Goal: Information Seeking & Learning: Learn about a topic

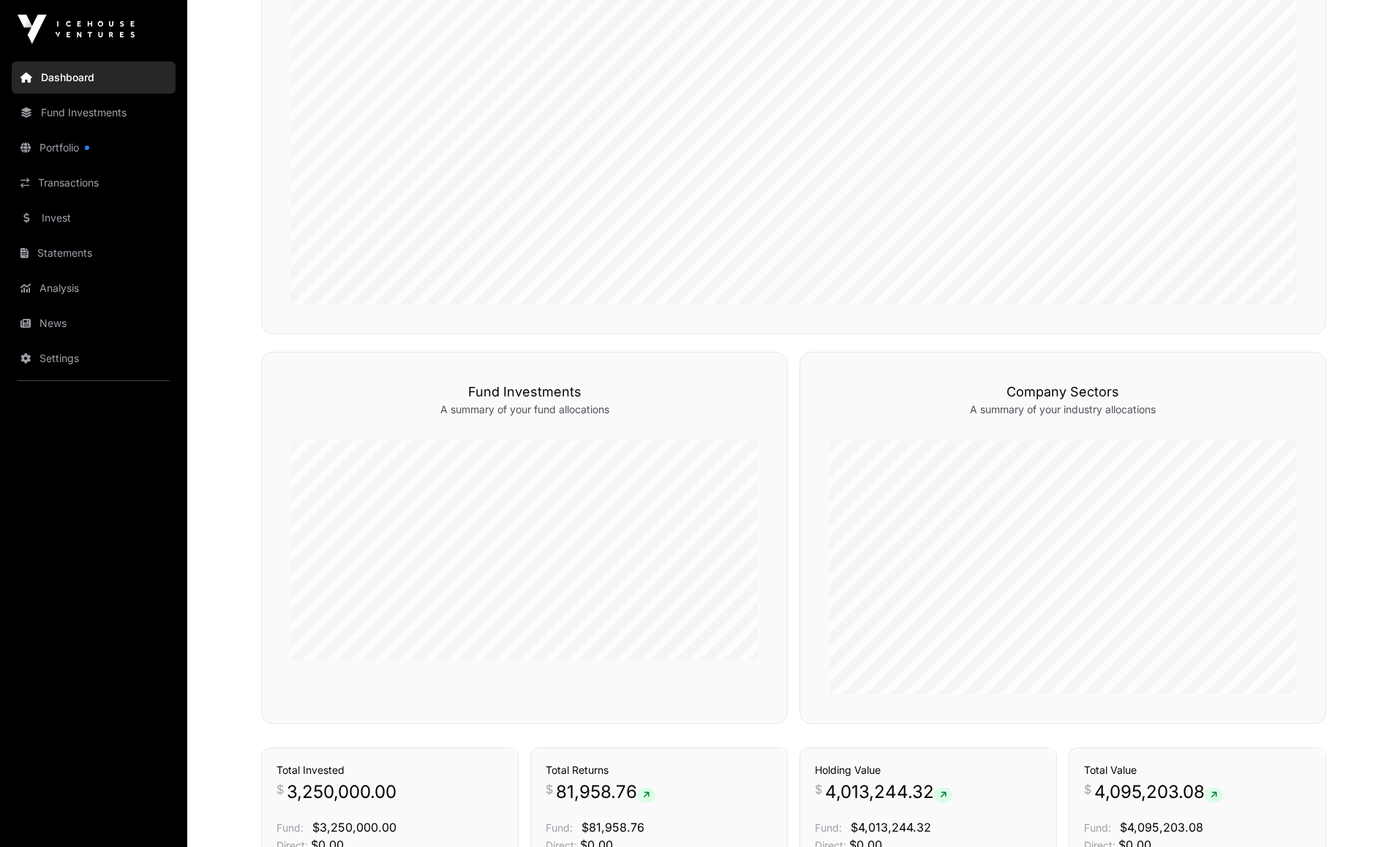
scroll to position [282, 0]
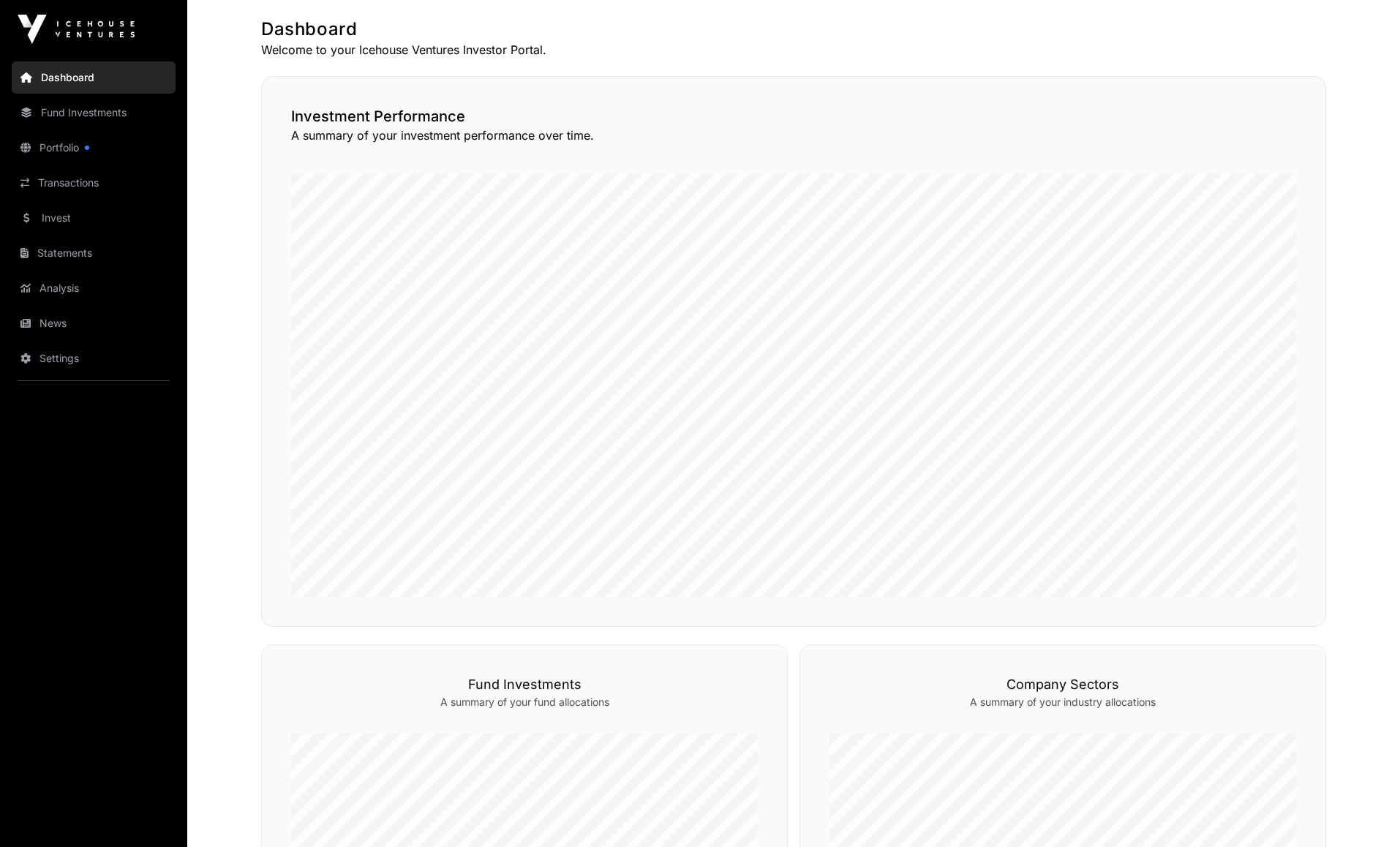
click at [66, 147] on link "Portfolio" at bounding box center [93, 148] width 164 height 32
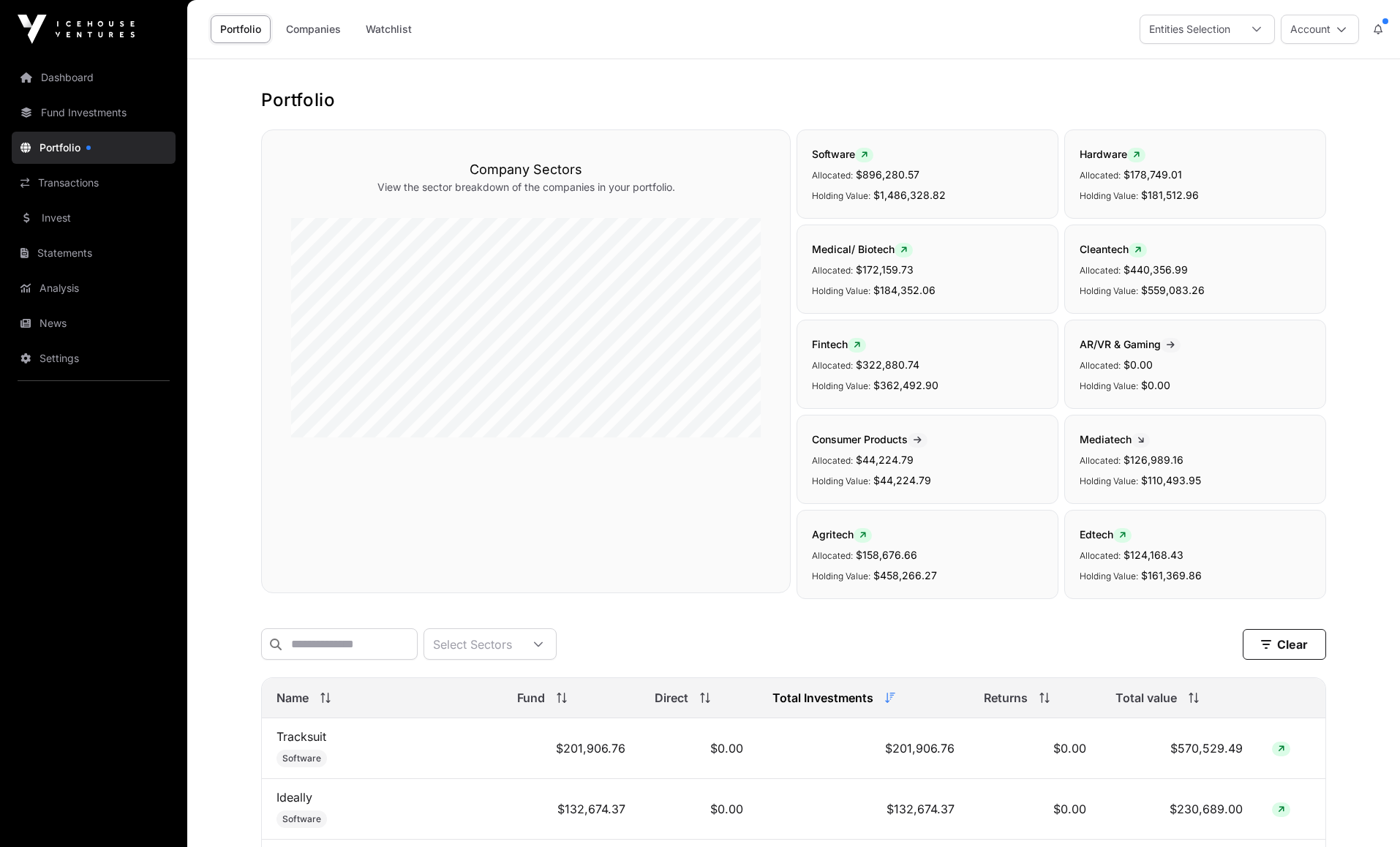
click at [57, 222] on link "Invest" at bounding box center [93, 218] width 164 height 32
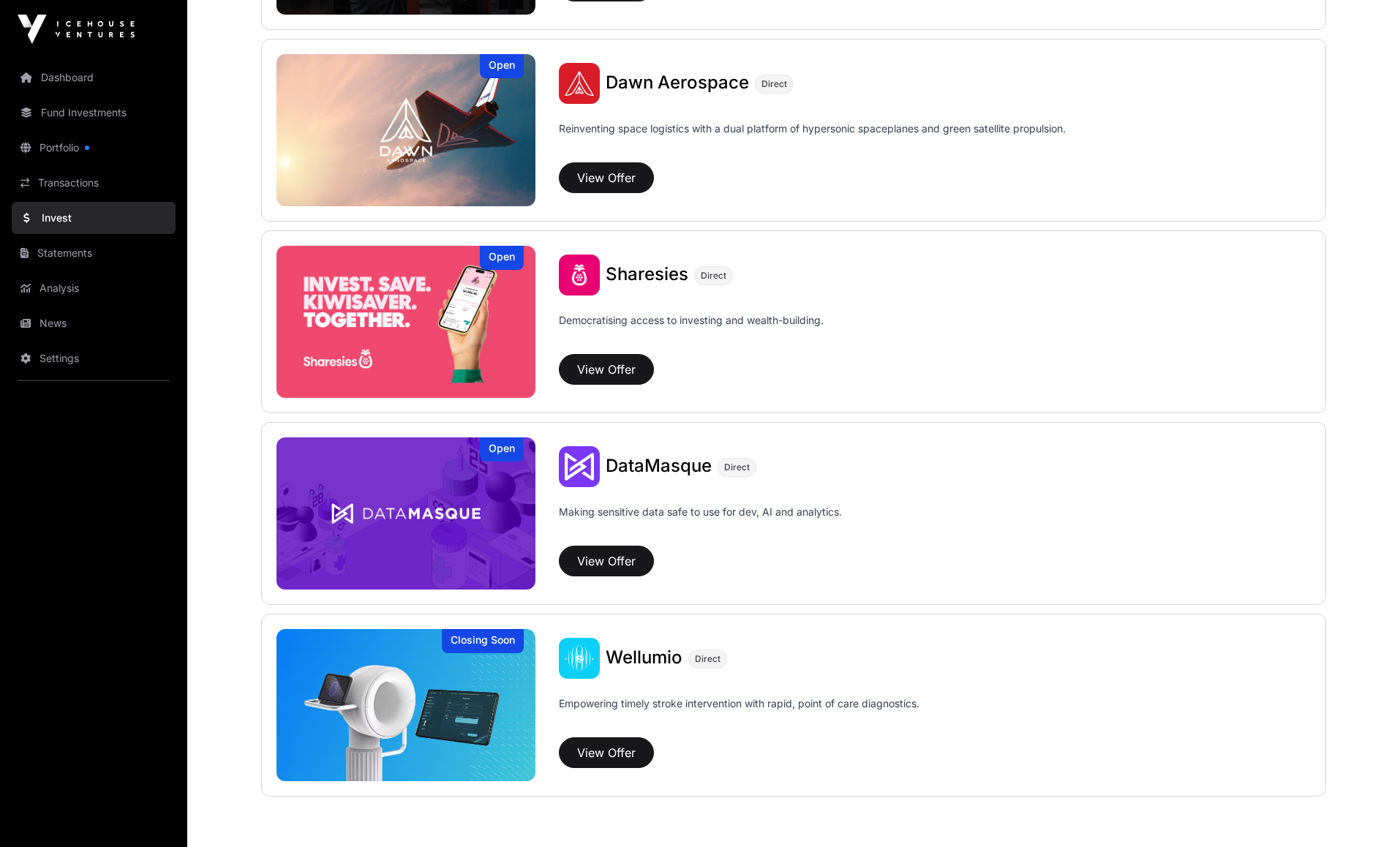
scroll to position [1754, 0]
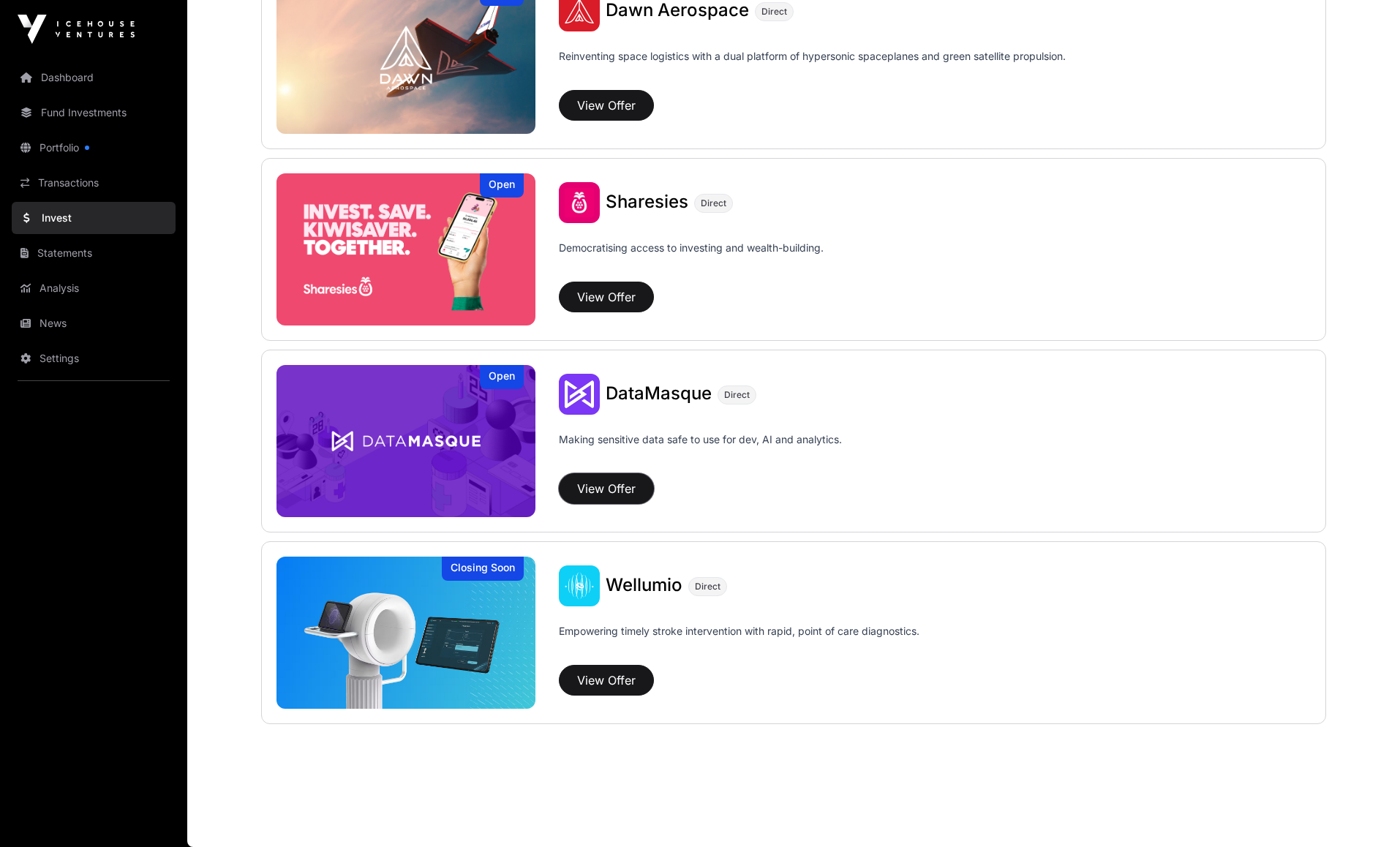
click at [606, 487] on button "View Offer" at bounding box center [606, 489] width 95 height 31
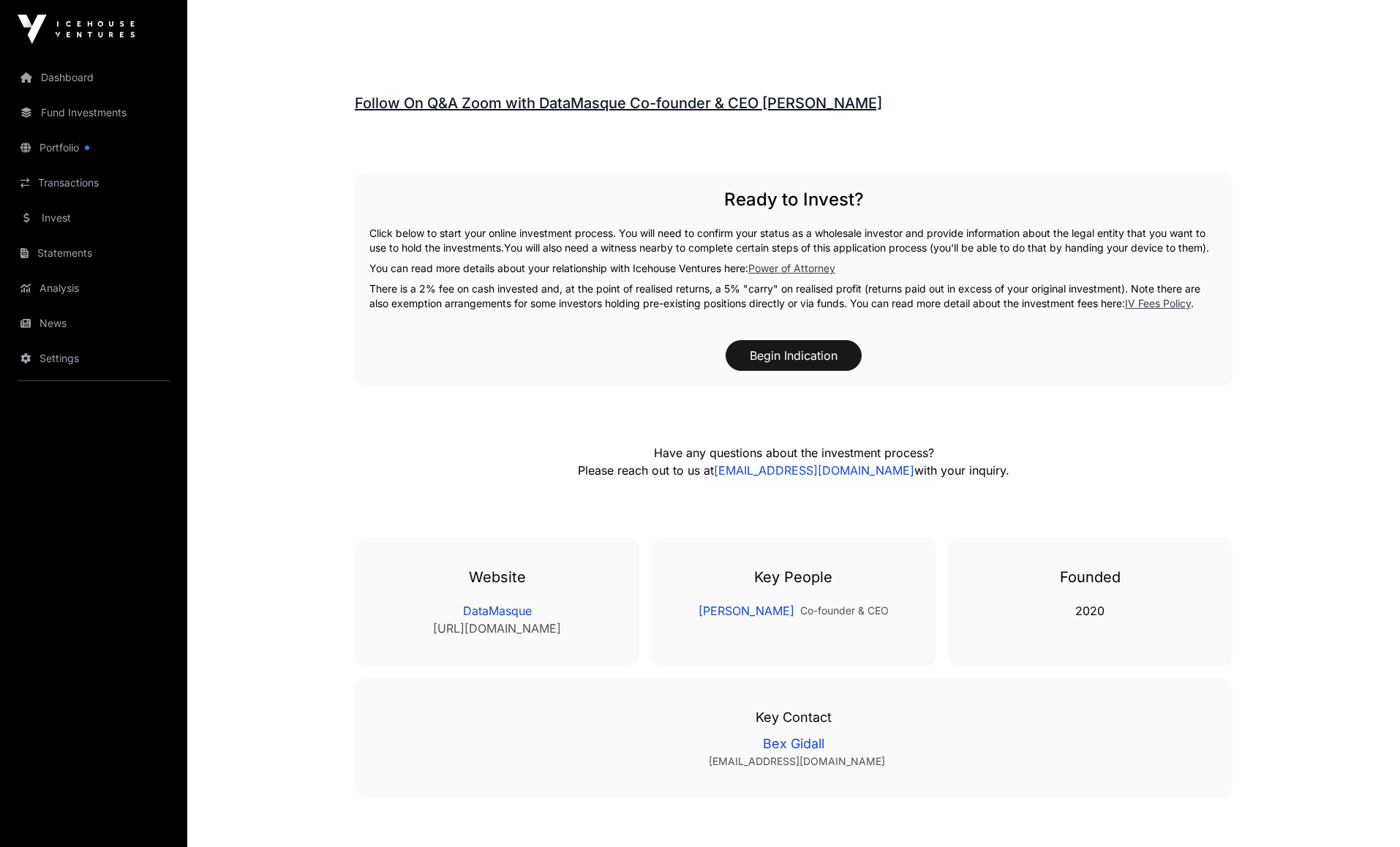
scroll to position [2316, 0]
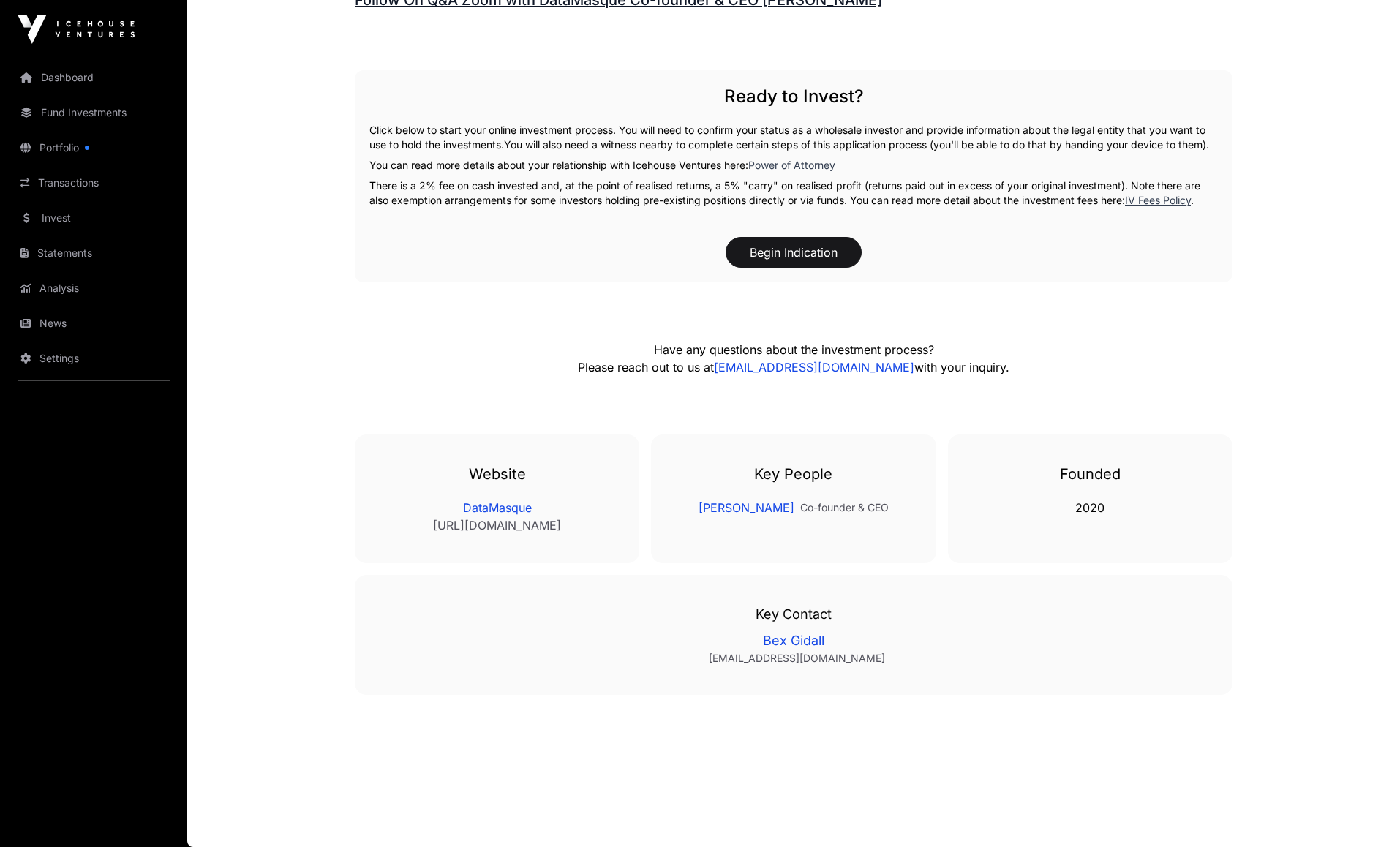
click at [743, 506] on link "[PERSON_NAME]" at bounding box center [747, 508] width 96 height 18
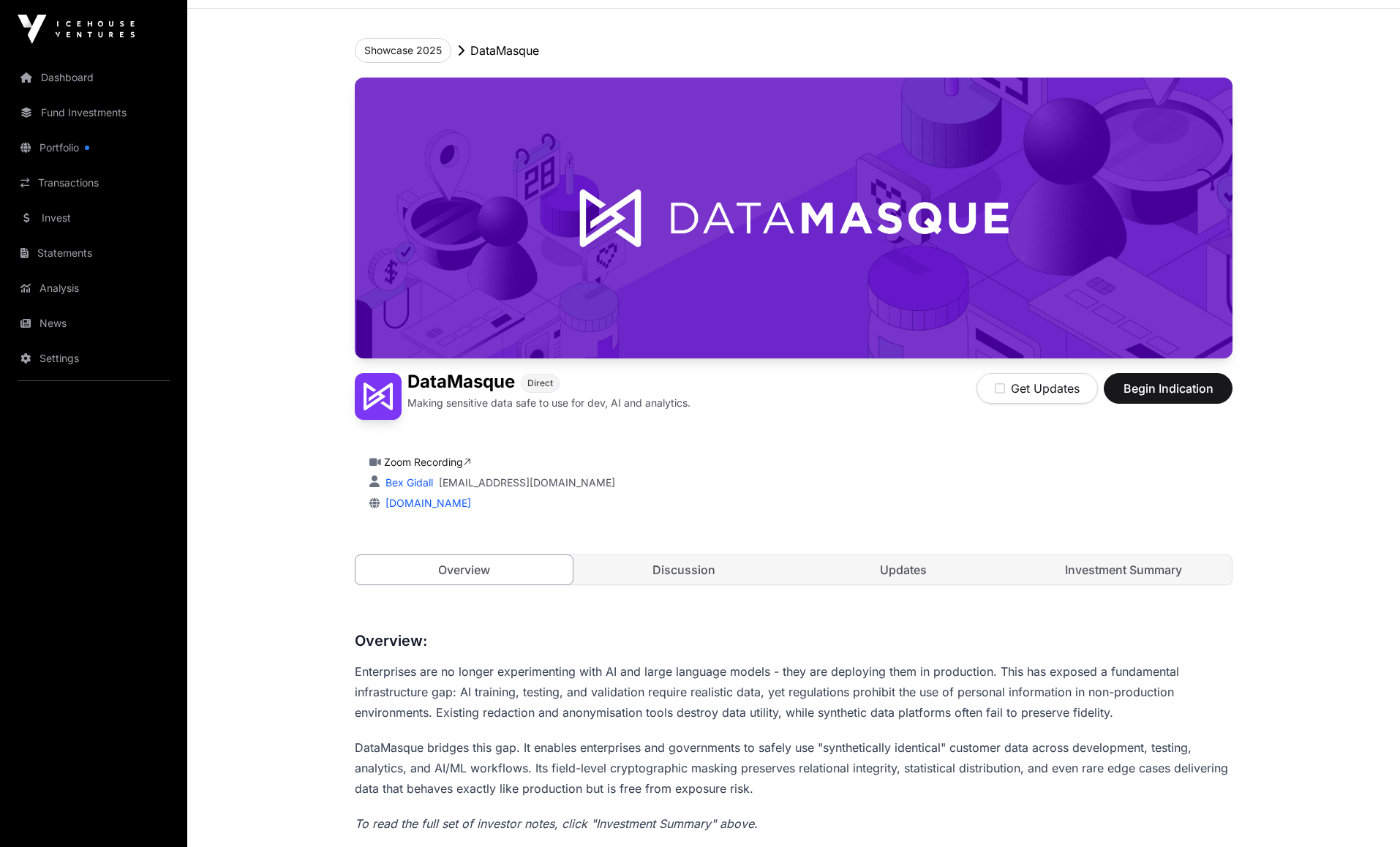
scroll to position [0, 0]
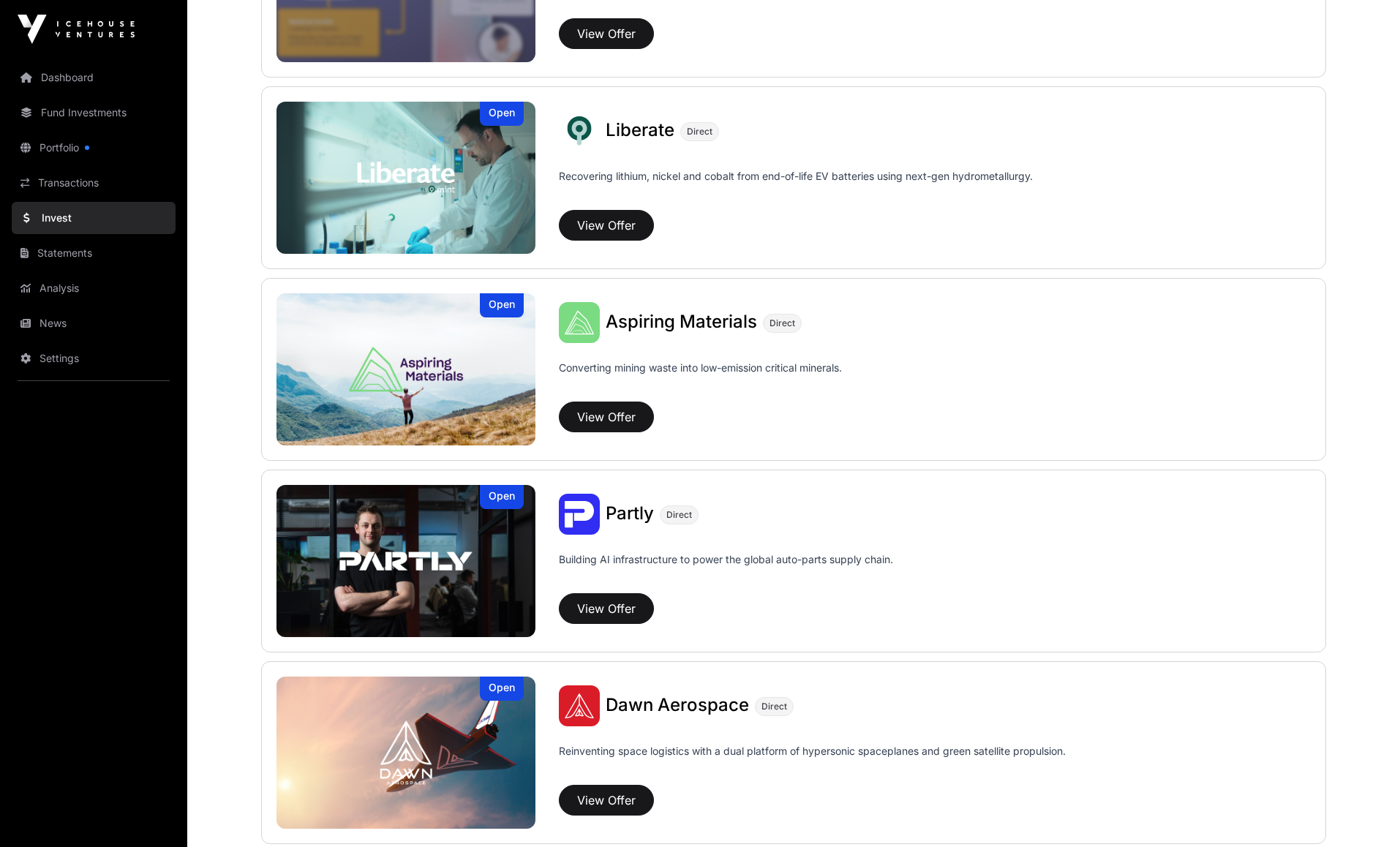
scroll to position [1023, 0]
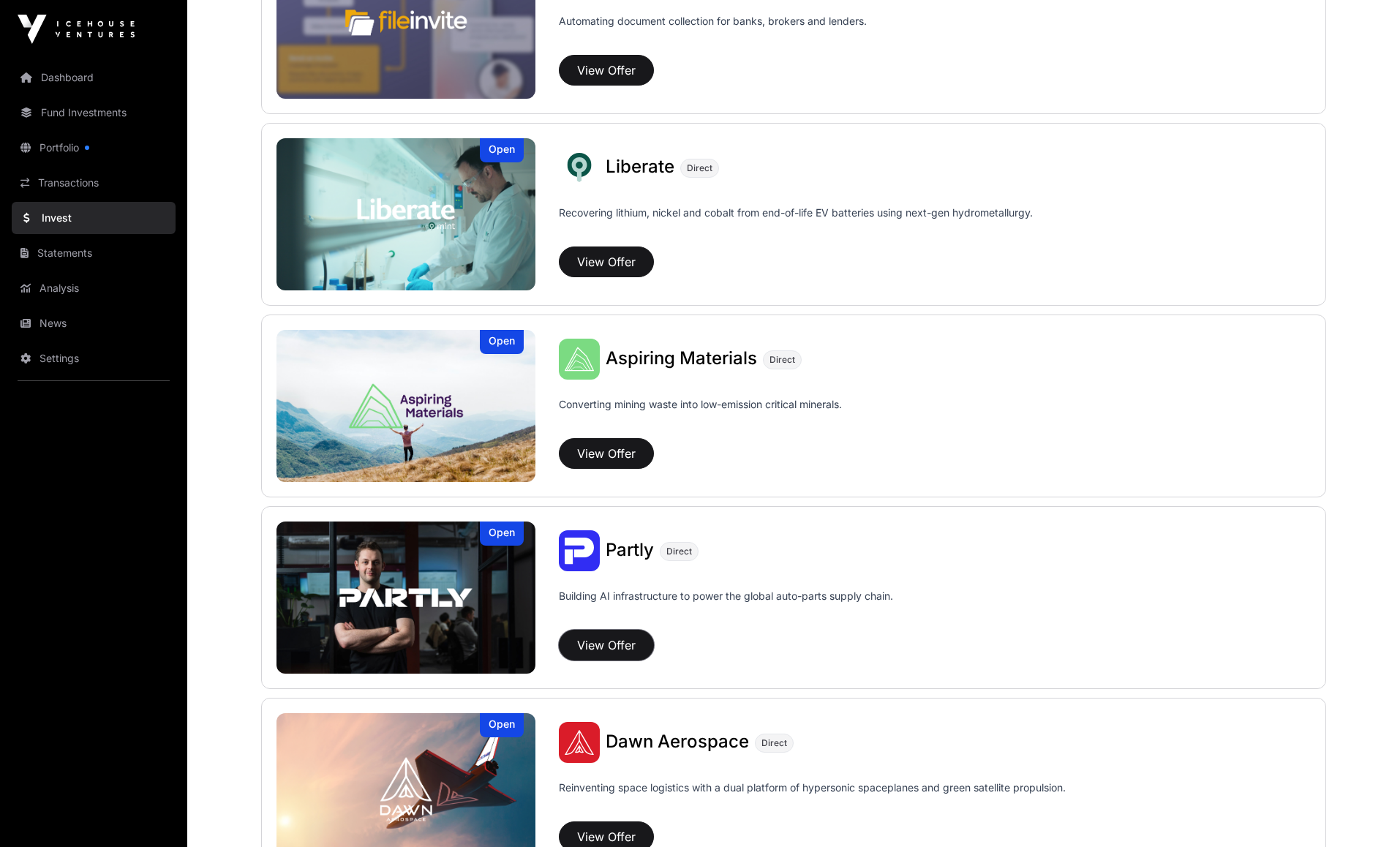
click at [598, 644] on button "View Offer" at bounding box center [606, 645] width 95 height 31
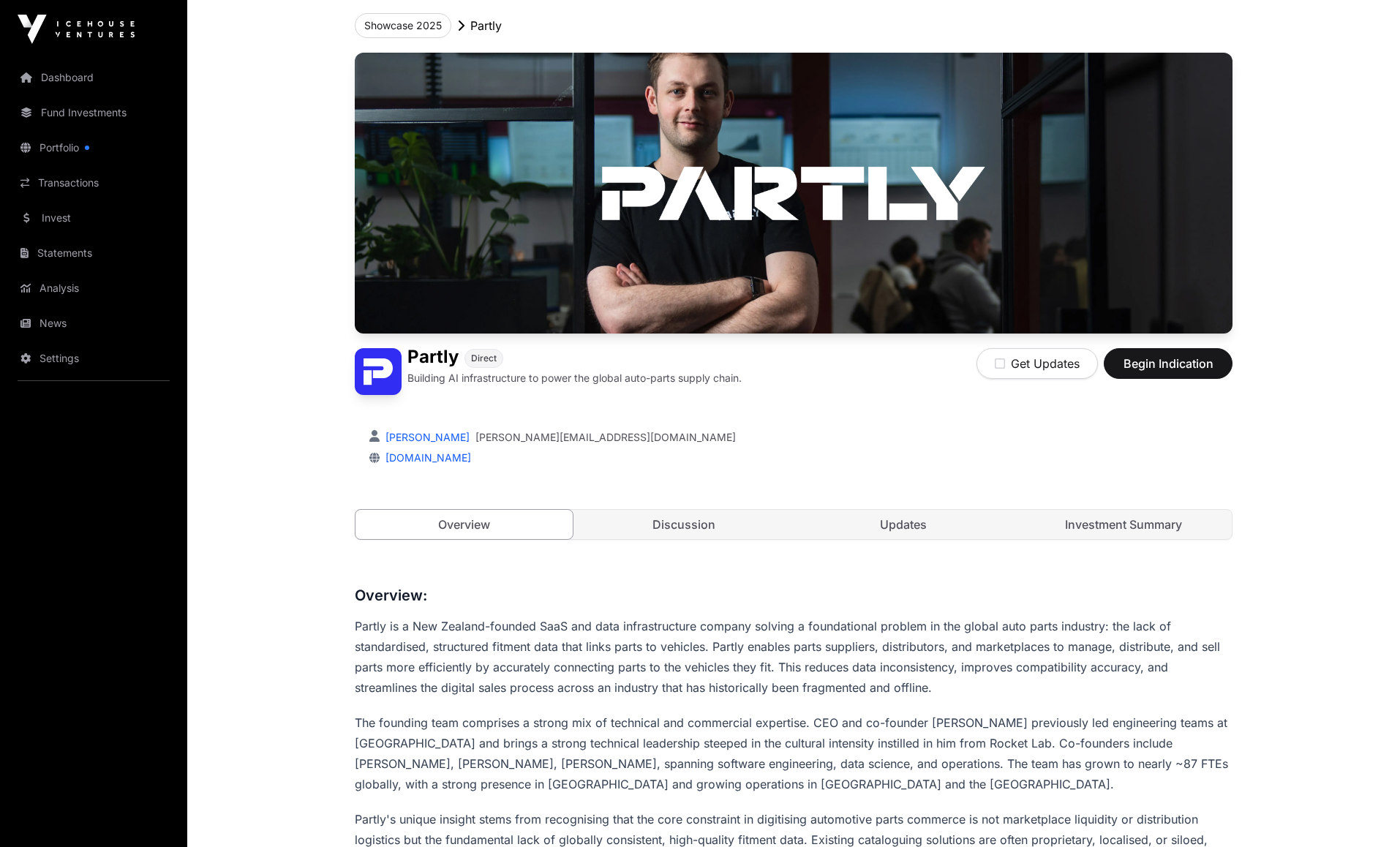
scroll to position [293, 0]
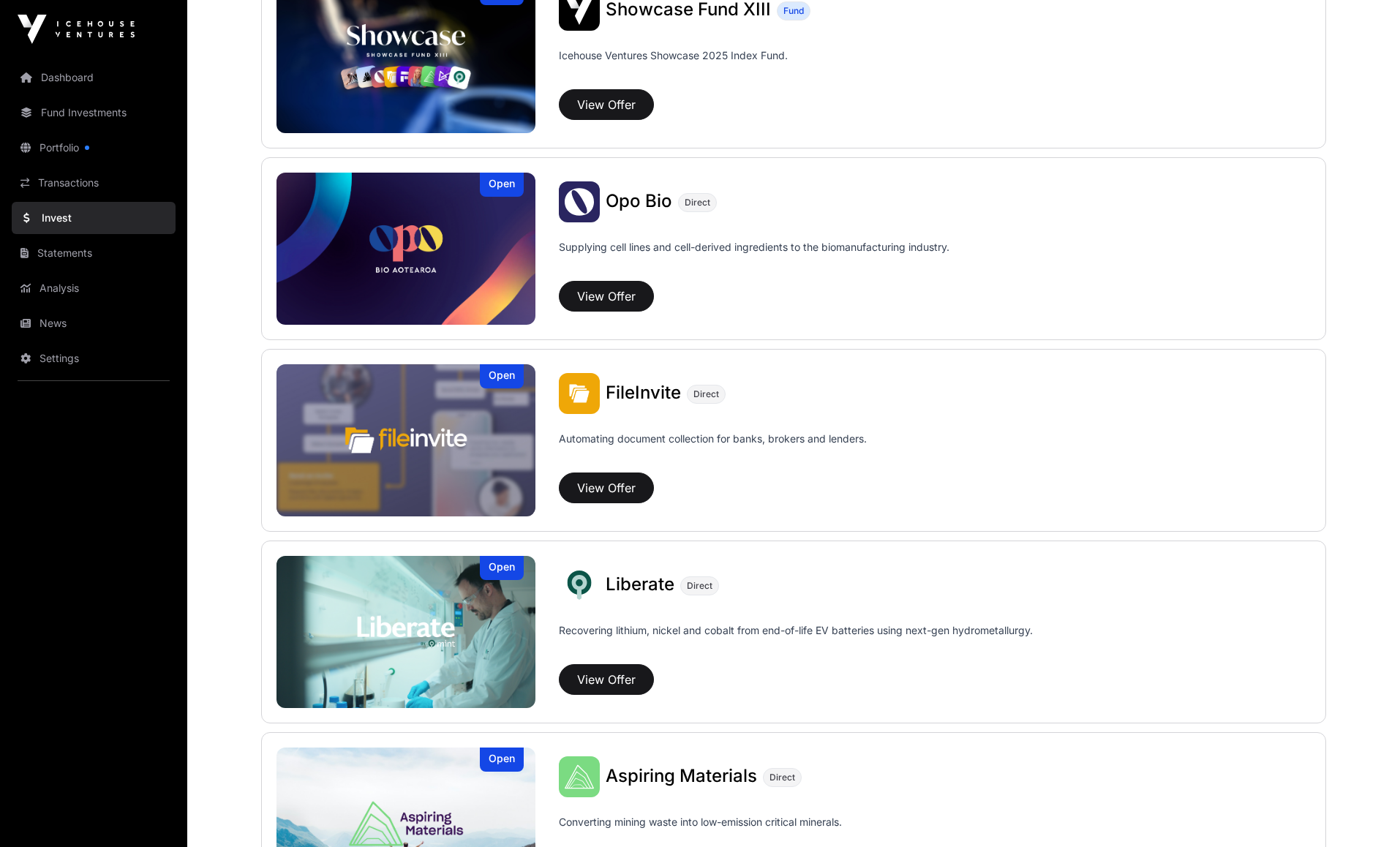
scroll to position [584, 0]
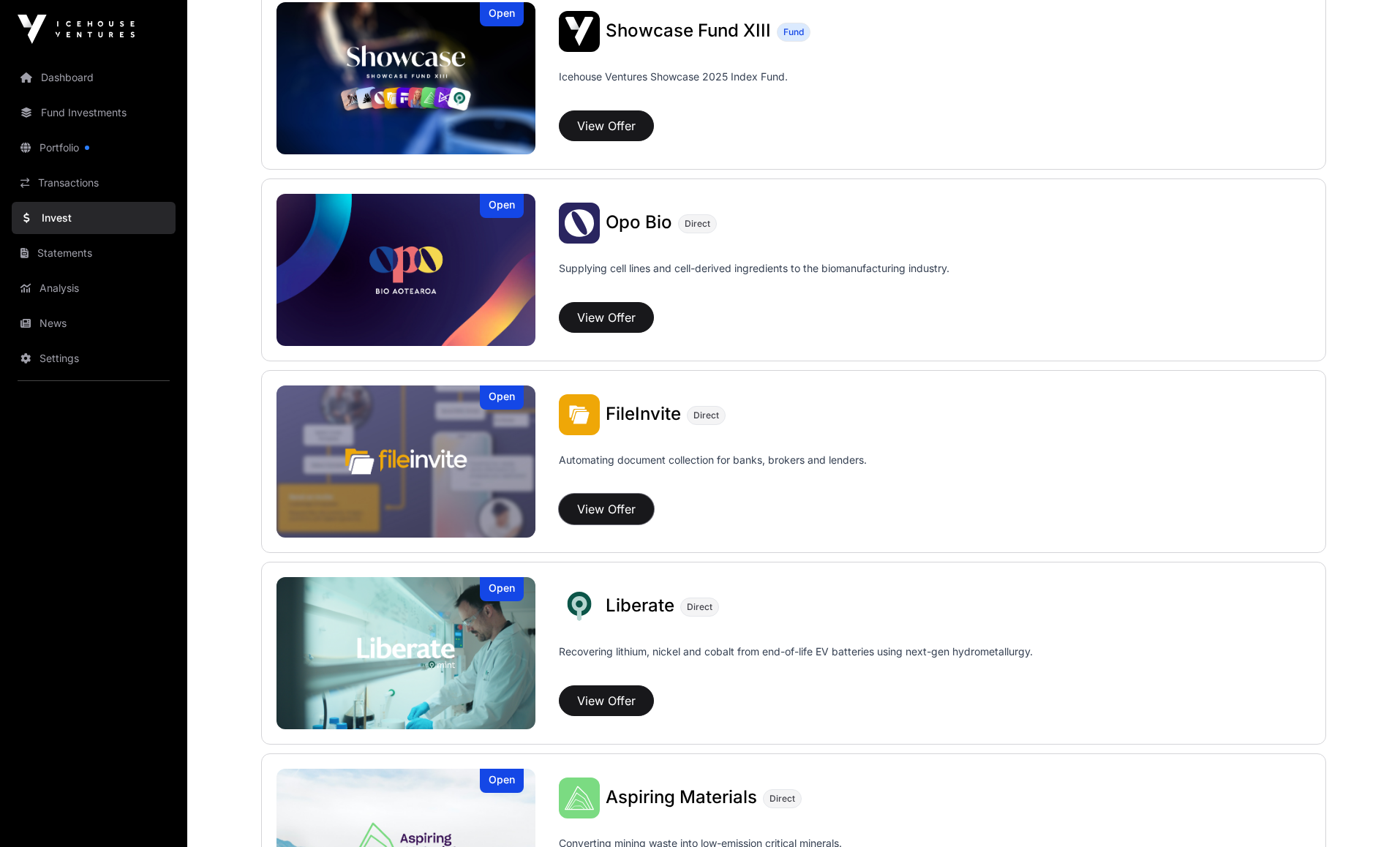
click at [599, 506] on button "View Offer" at bounding box center [606, 509] width 95 height 31
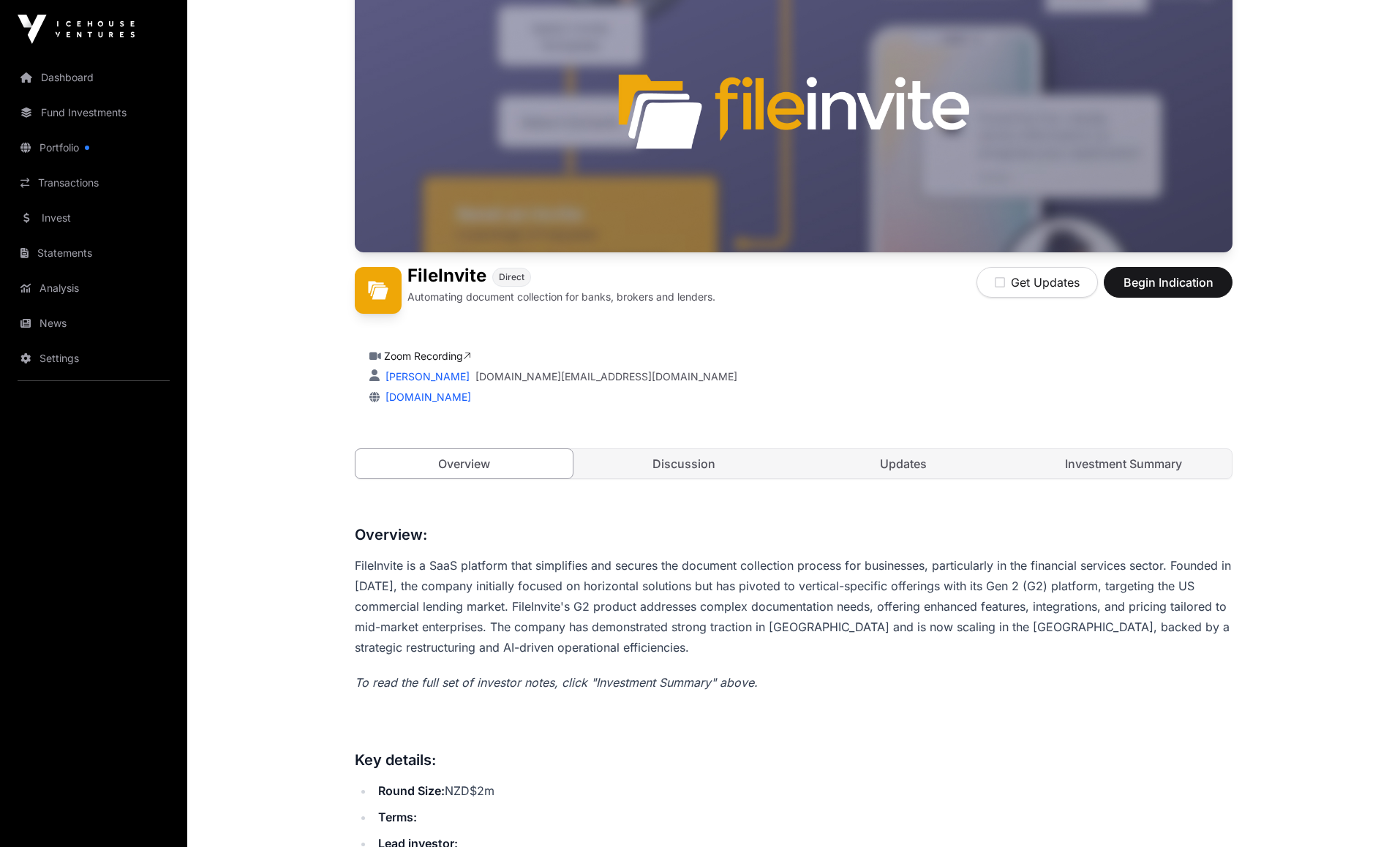
scroll to position [14, 0]
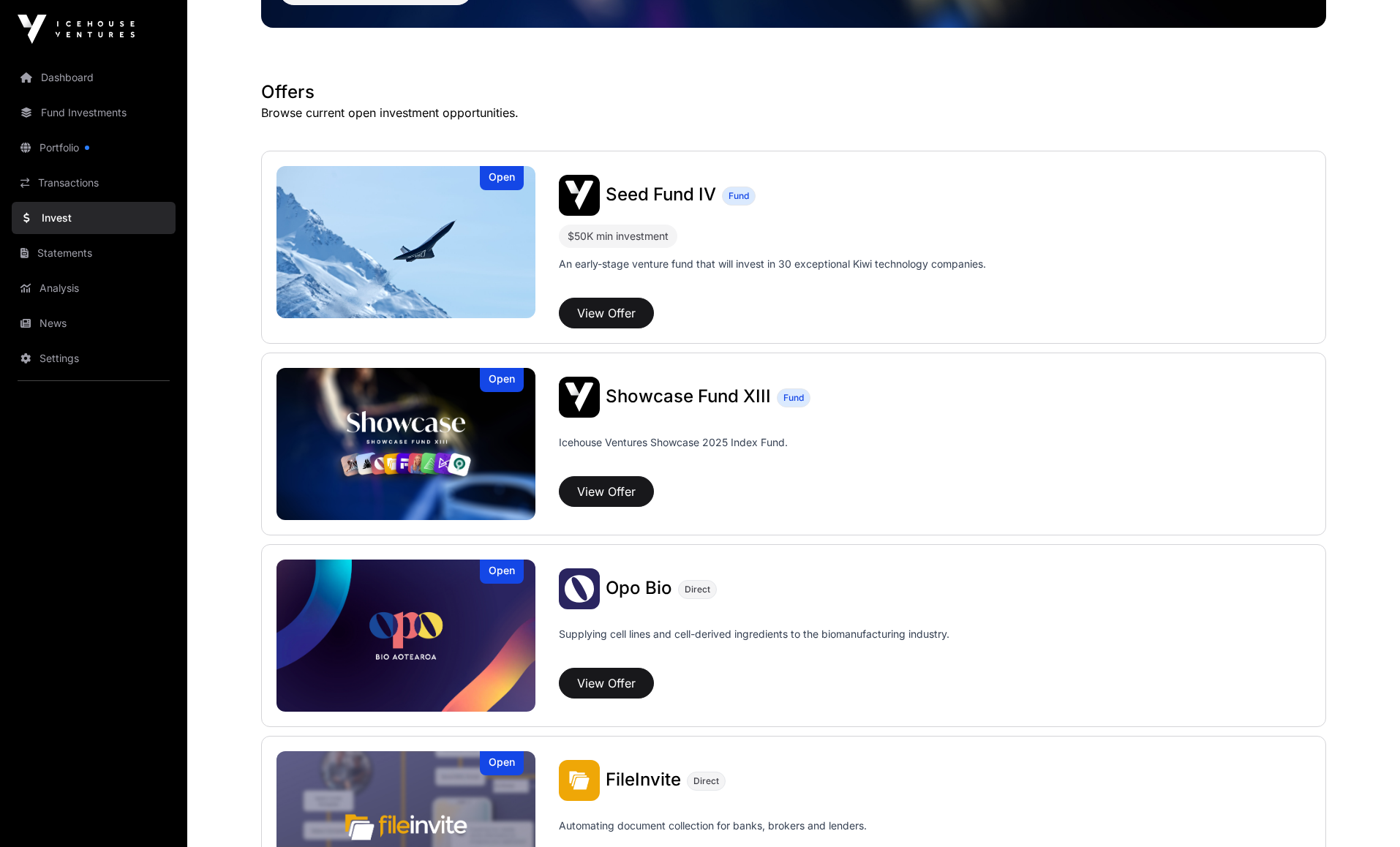
scroll to position [365, 0]
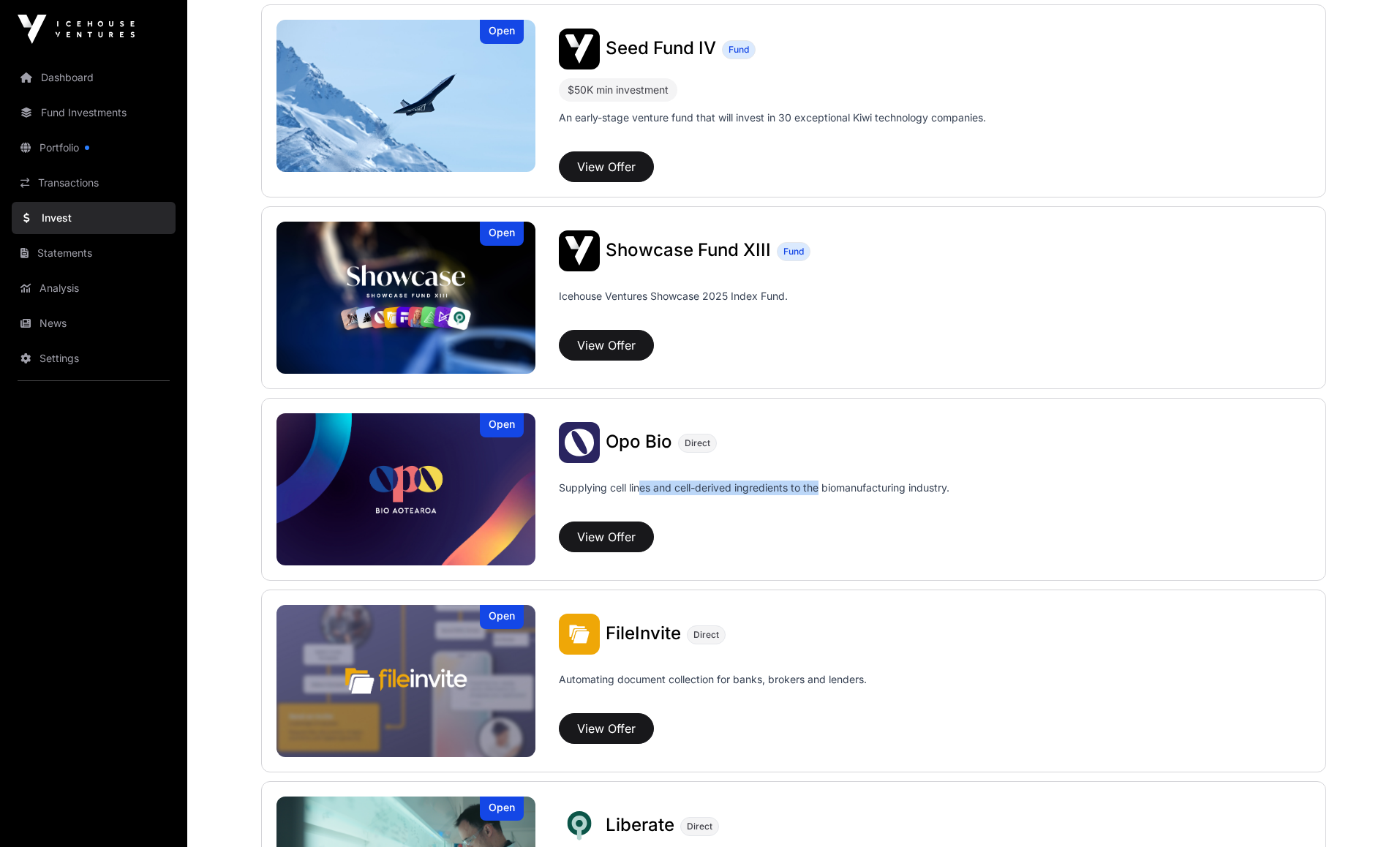
drag, startPoint x: 639, startPoint y: 487, endPoint x: 833, endPoint y: 490, distance: 194.0
click at [823, 491] on p "Supplying cell lines and cell-derived ingredients to the biomanufacturing indus…" at bounding box center [754, 488] width 391 height 15
click at [834, 490] on p "Supplying cell lines and cell-derived ingredients to the biomanufacturing indus…" at bounding box center [754, 488] width 391 height 15
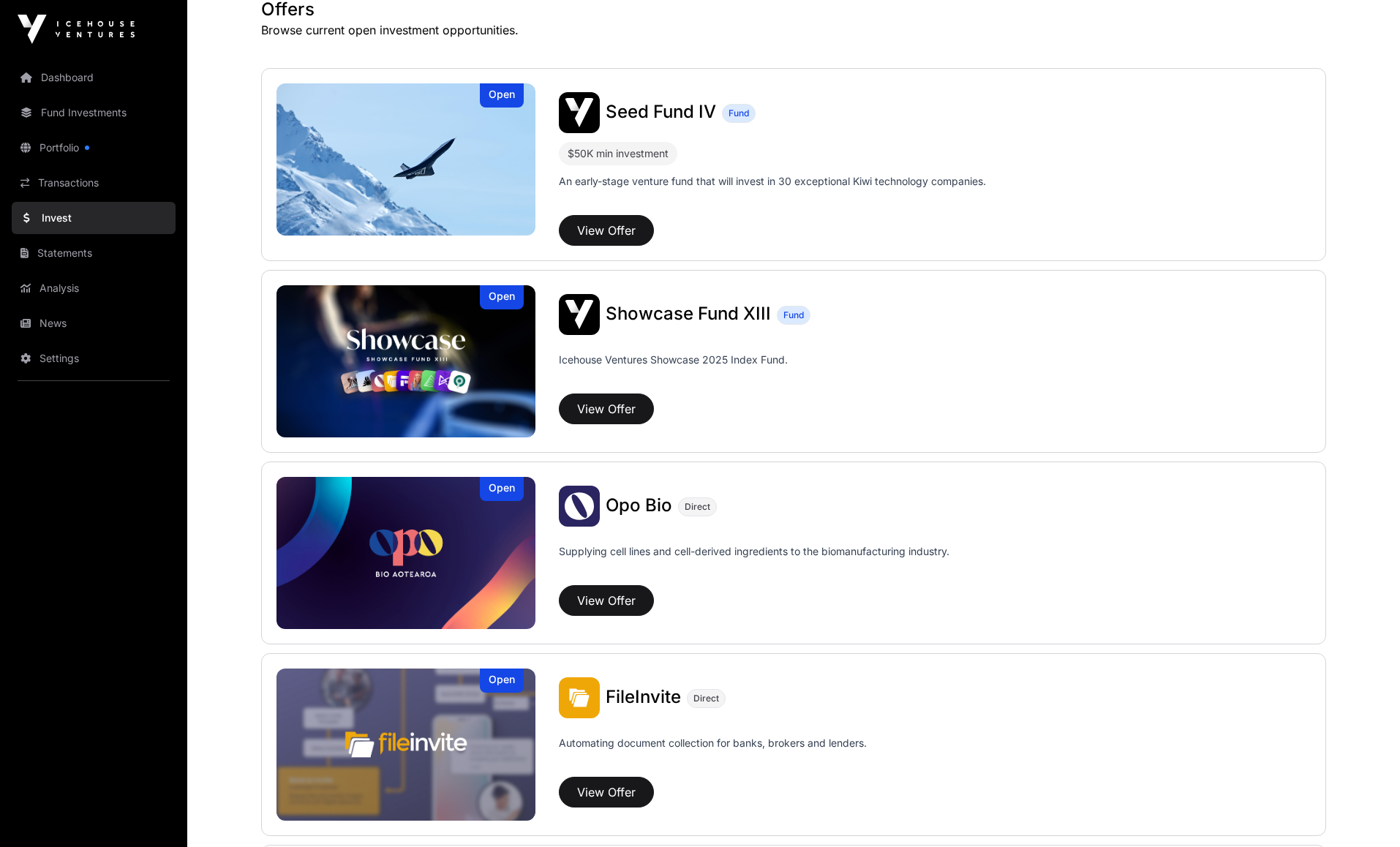
scroll to position [219, 0]
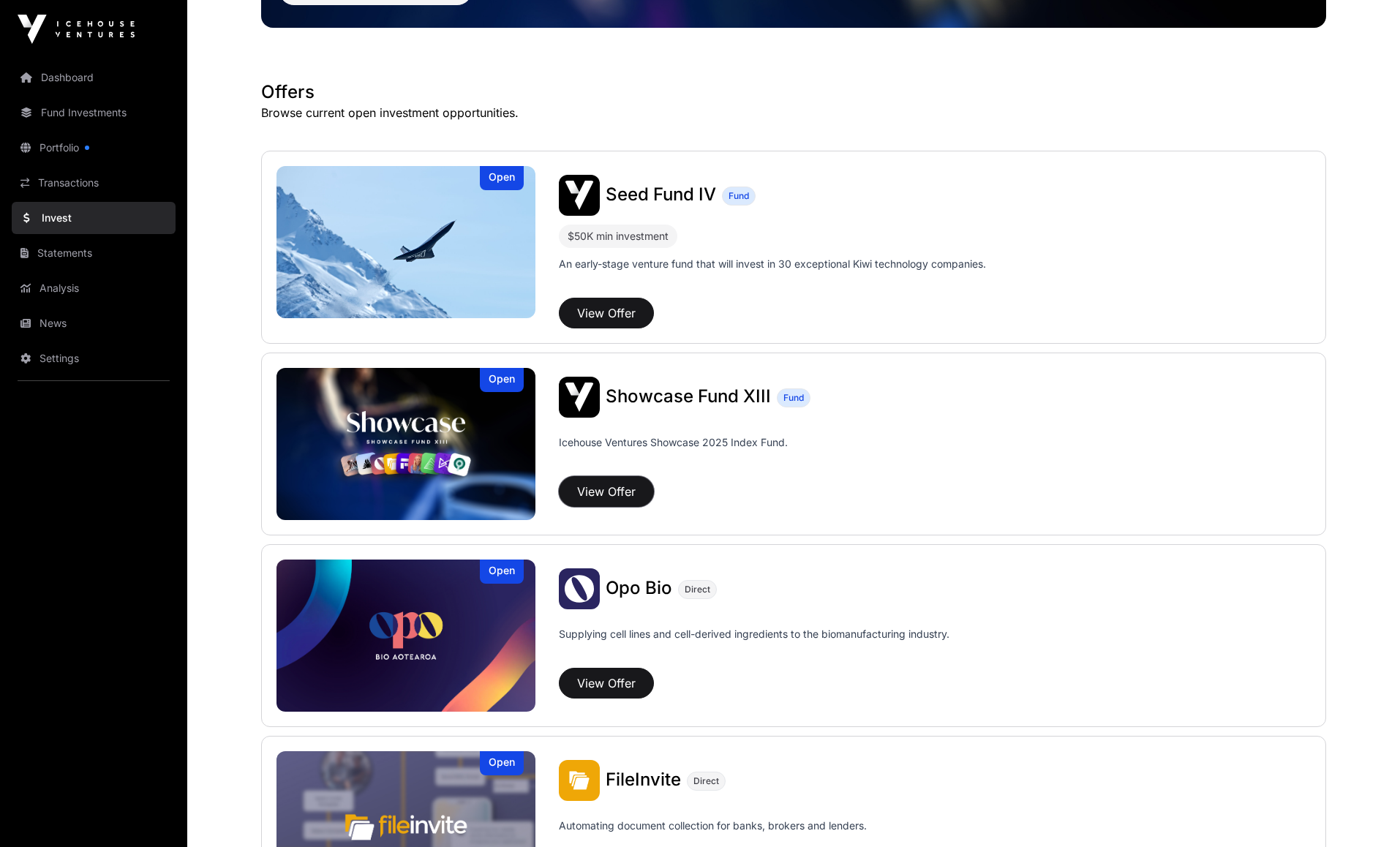
click at [614, 492] on button "View Offer" at bounding box center [606, 492] width 95 height 31
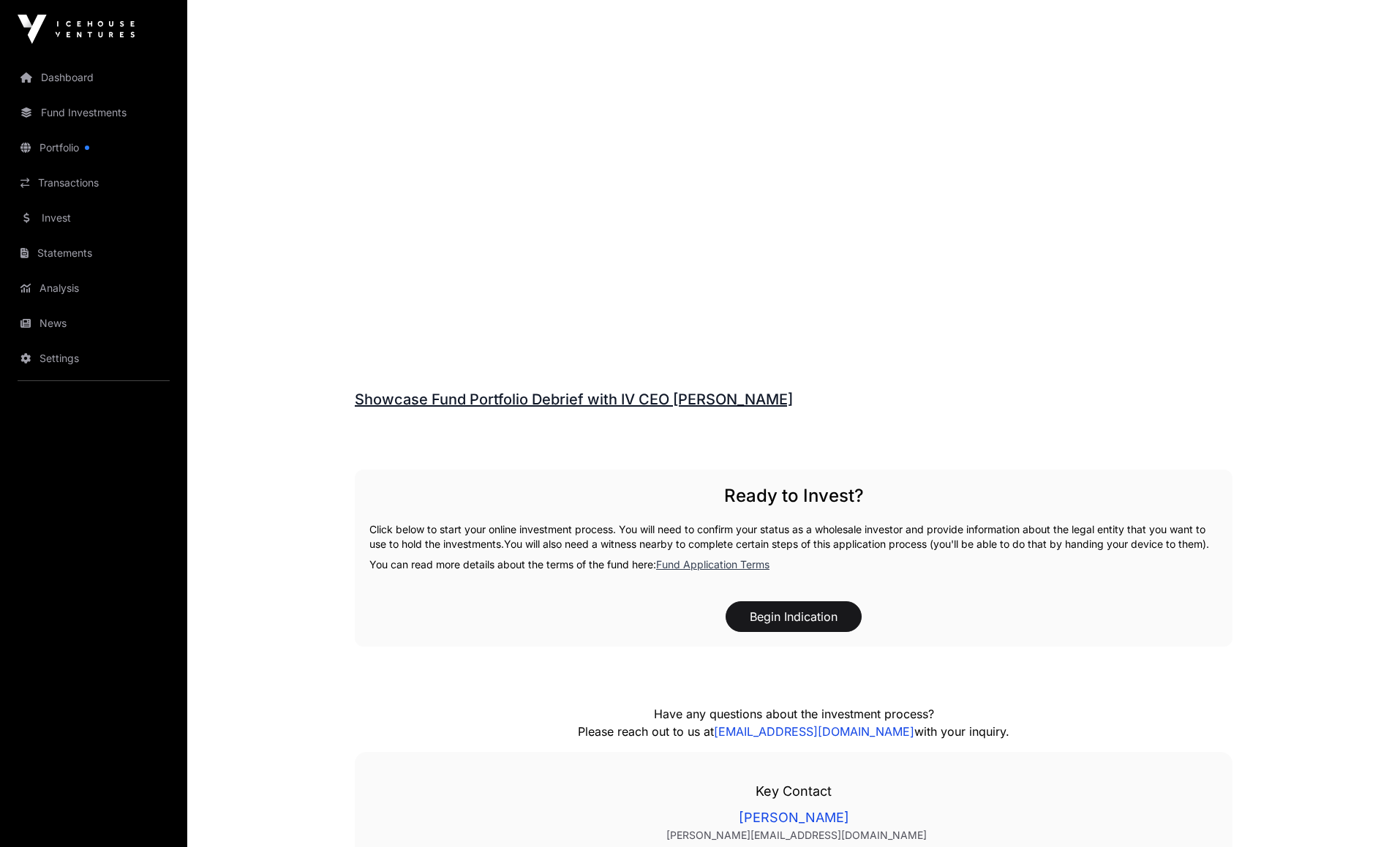
scroll to position [1682, 0]
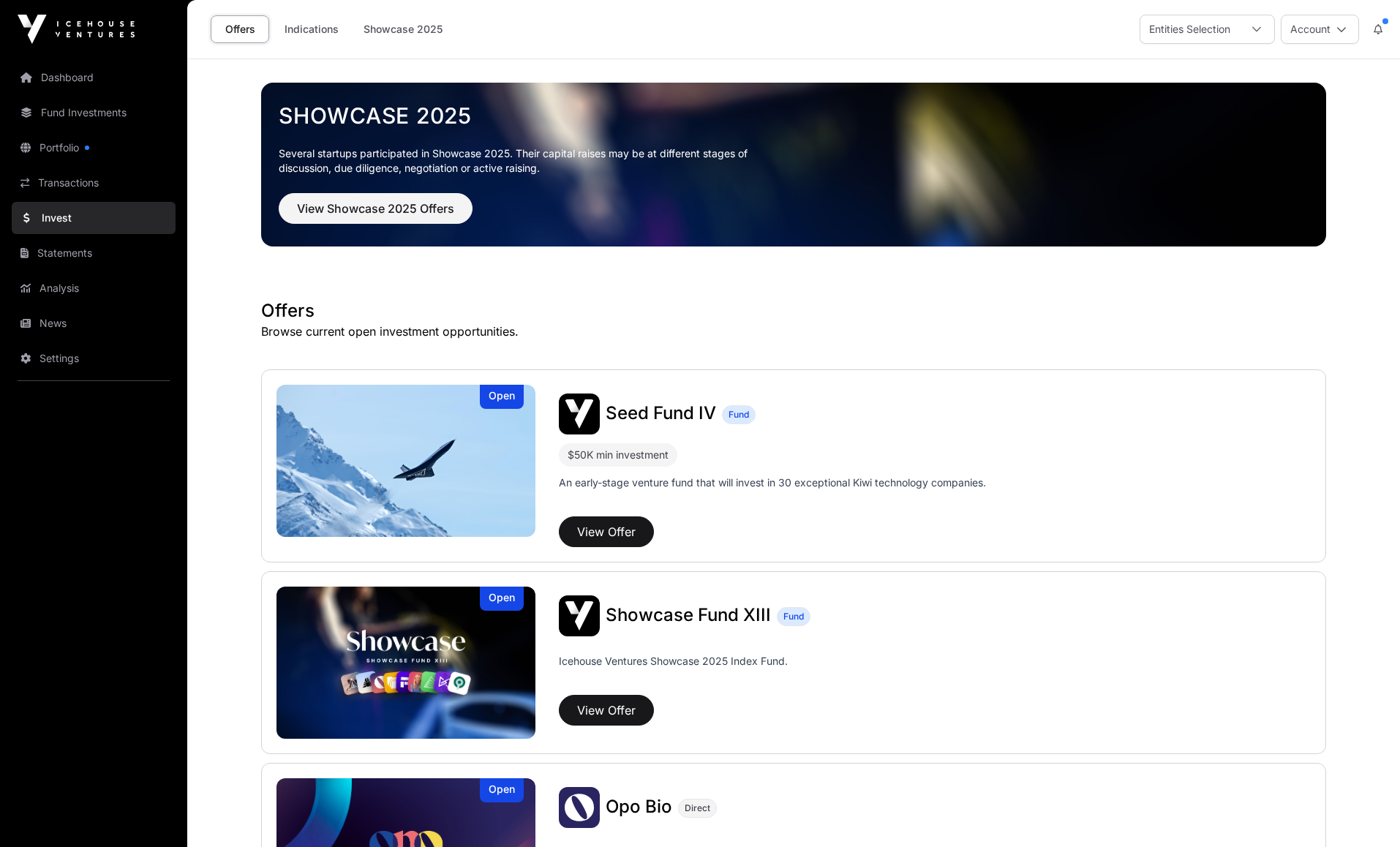
click at [309, 29] on link "Indications" at bounding box center [312, 29] width 73 height 28
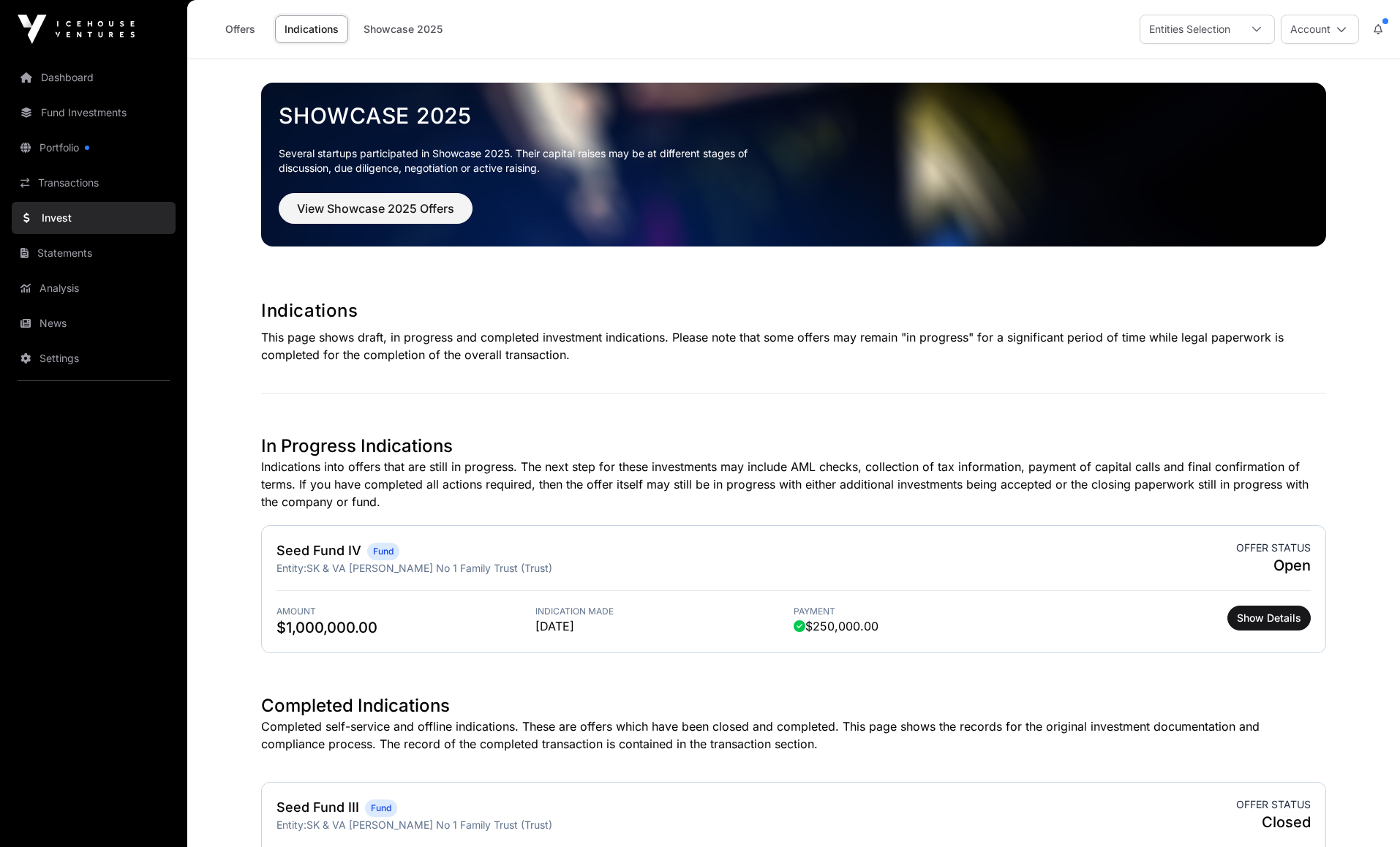
click at [406, 30] on link "Showcase 2025" at bounding box center [403, 29] width 98 height 28
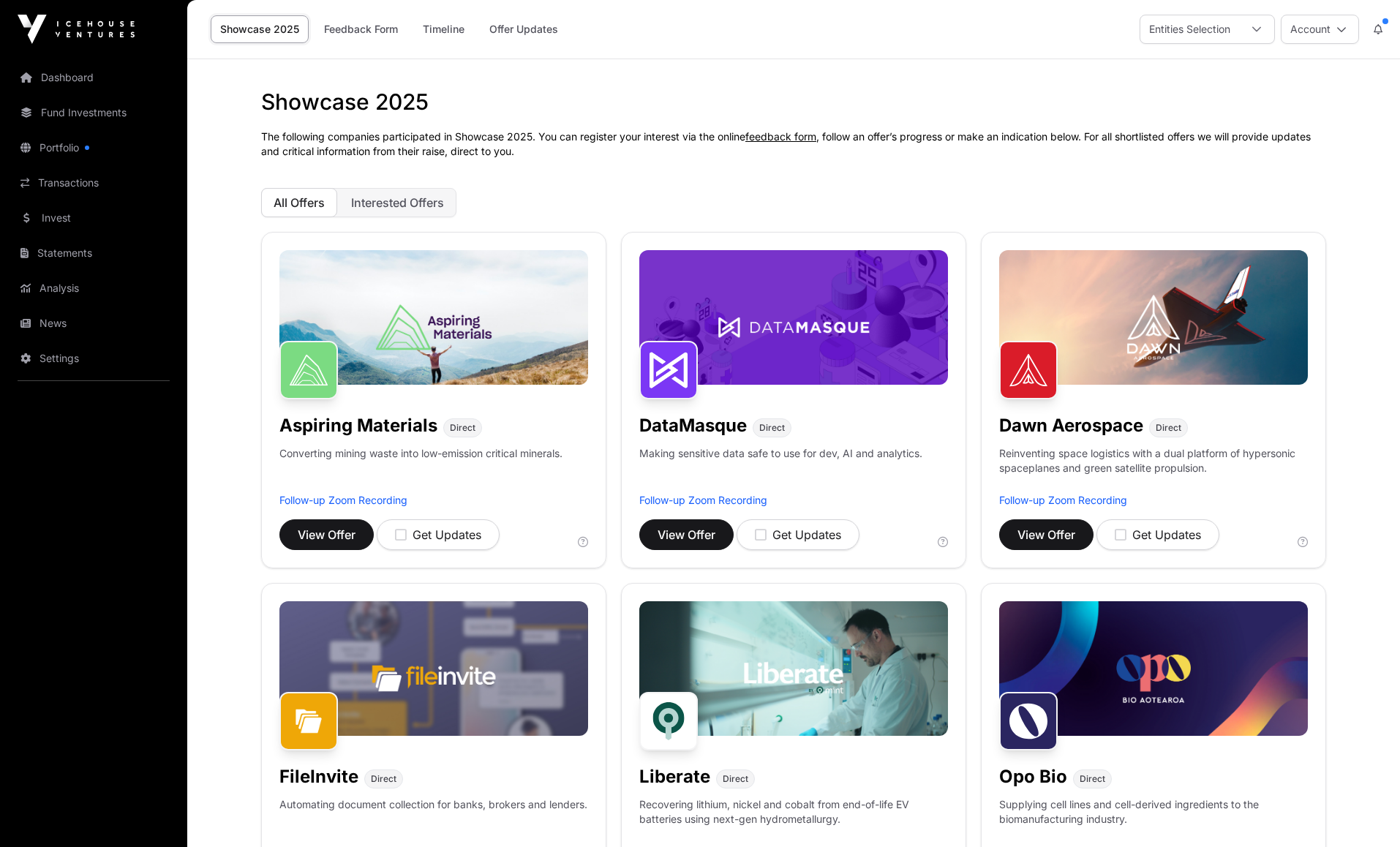
click at [57, 289] on link "Analysis" at bounding box center [93, 288] width 164 height 32
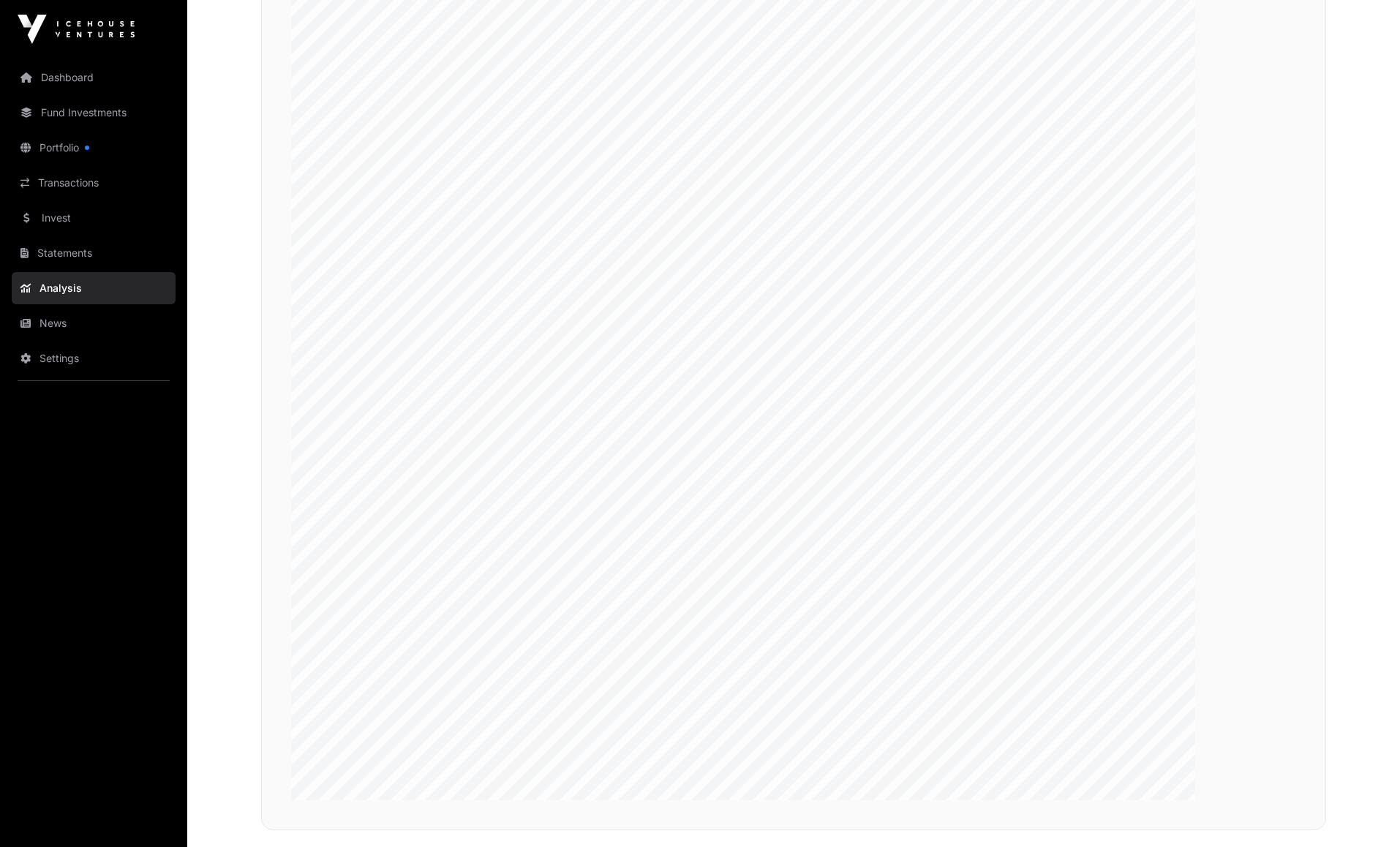
scroll to position [2626, 0]
click at [66, 86] on link "Dashboard" at bounding box center [93, 78] width 164 height 32
